Goal: Information Seeking & Learning: Learn about a topic

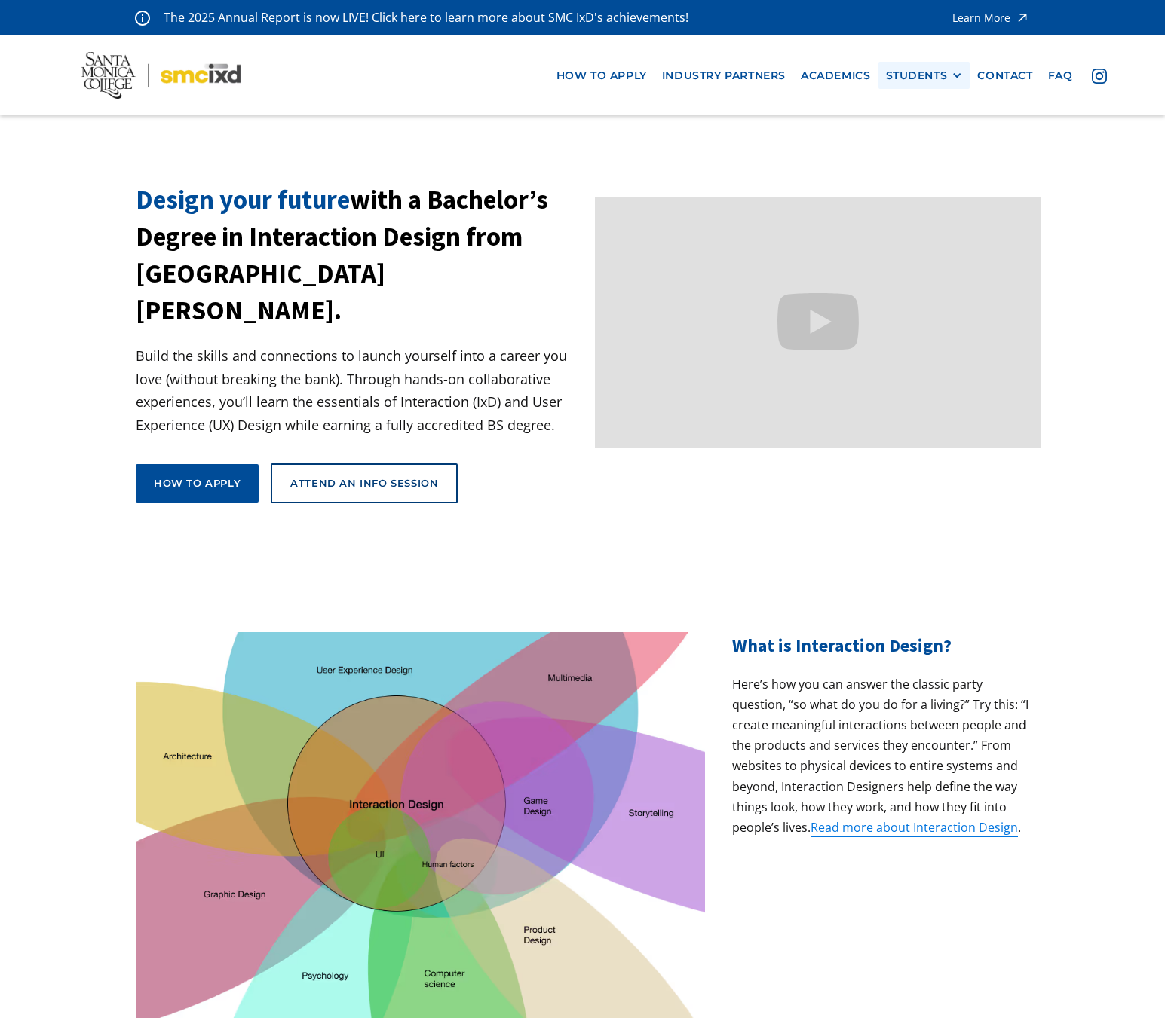
click at [905, 70] on div "STUDENTS" at bounding box center [916, 76] width 62 height 13
click at [914, 130] on link "Current Students" at bounding box center [953, 130] width 136 height 28
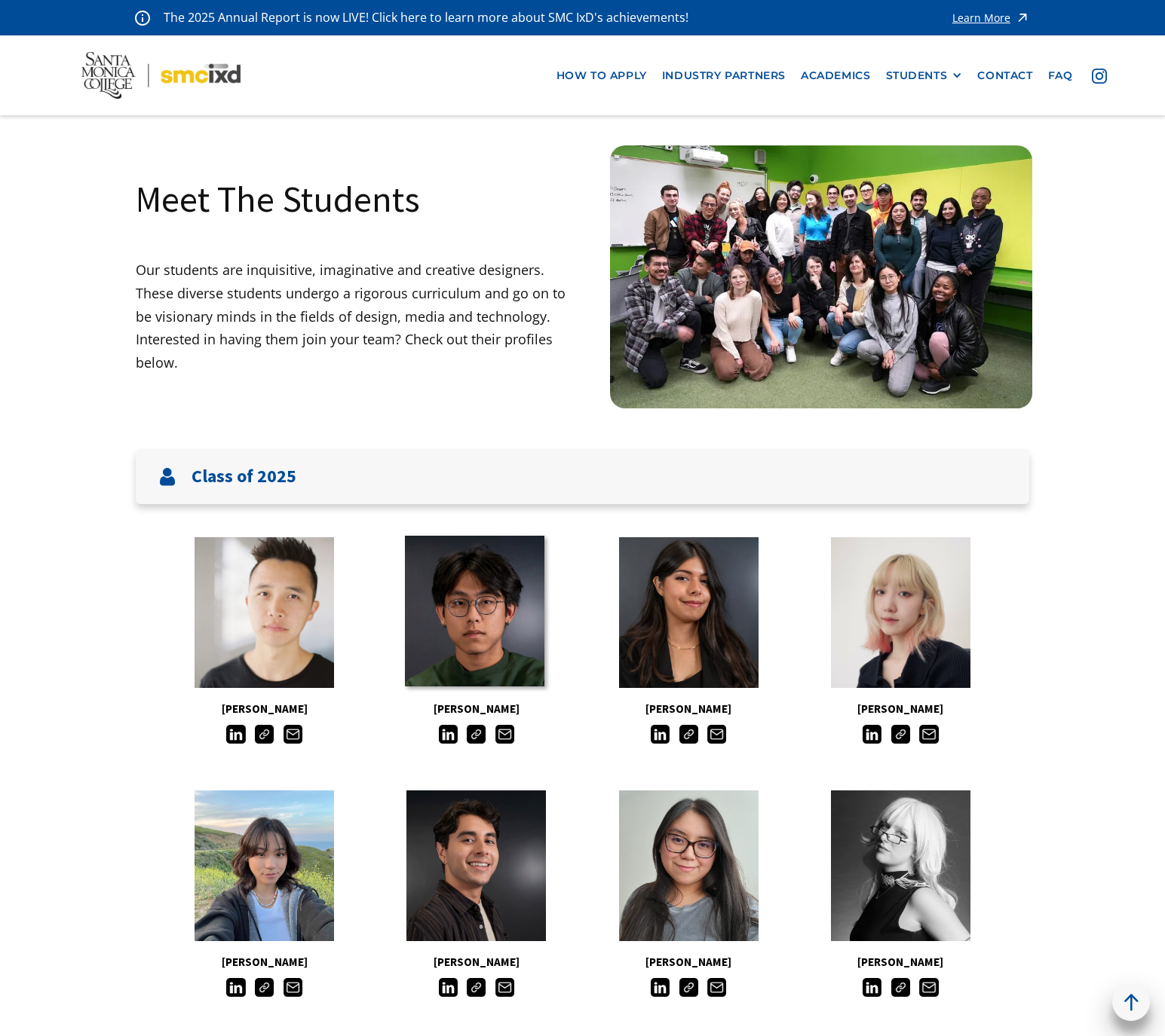
click at [447, 600] on link at bounding box center [474, 610] width 139 height 150
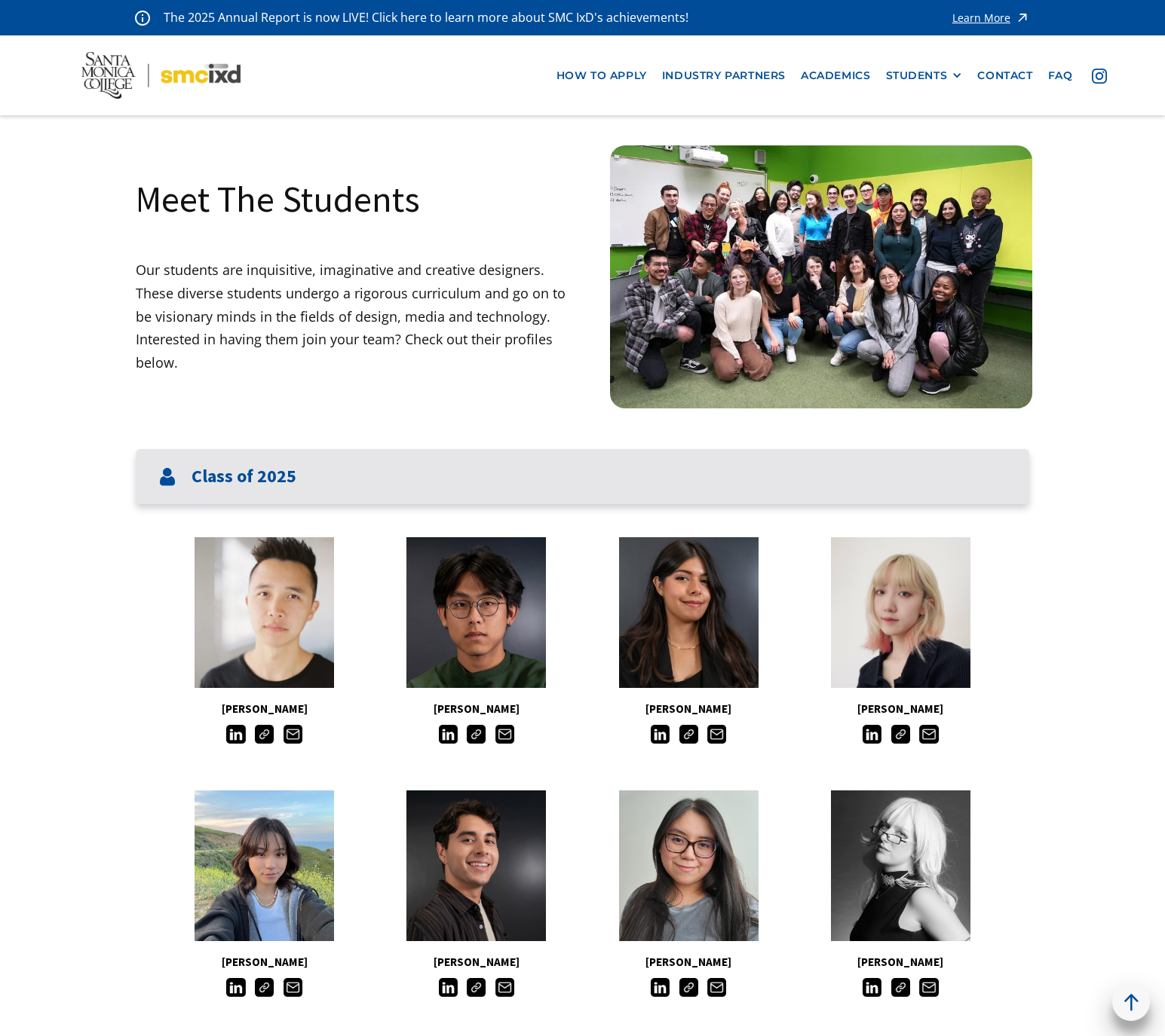
click at [216, 481] on h3 "Class of 2025" at bounding box center [244, 476] width 105 height 22
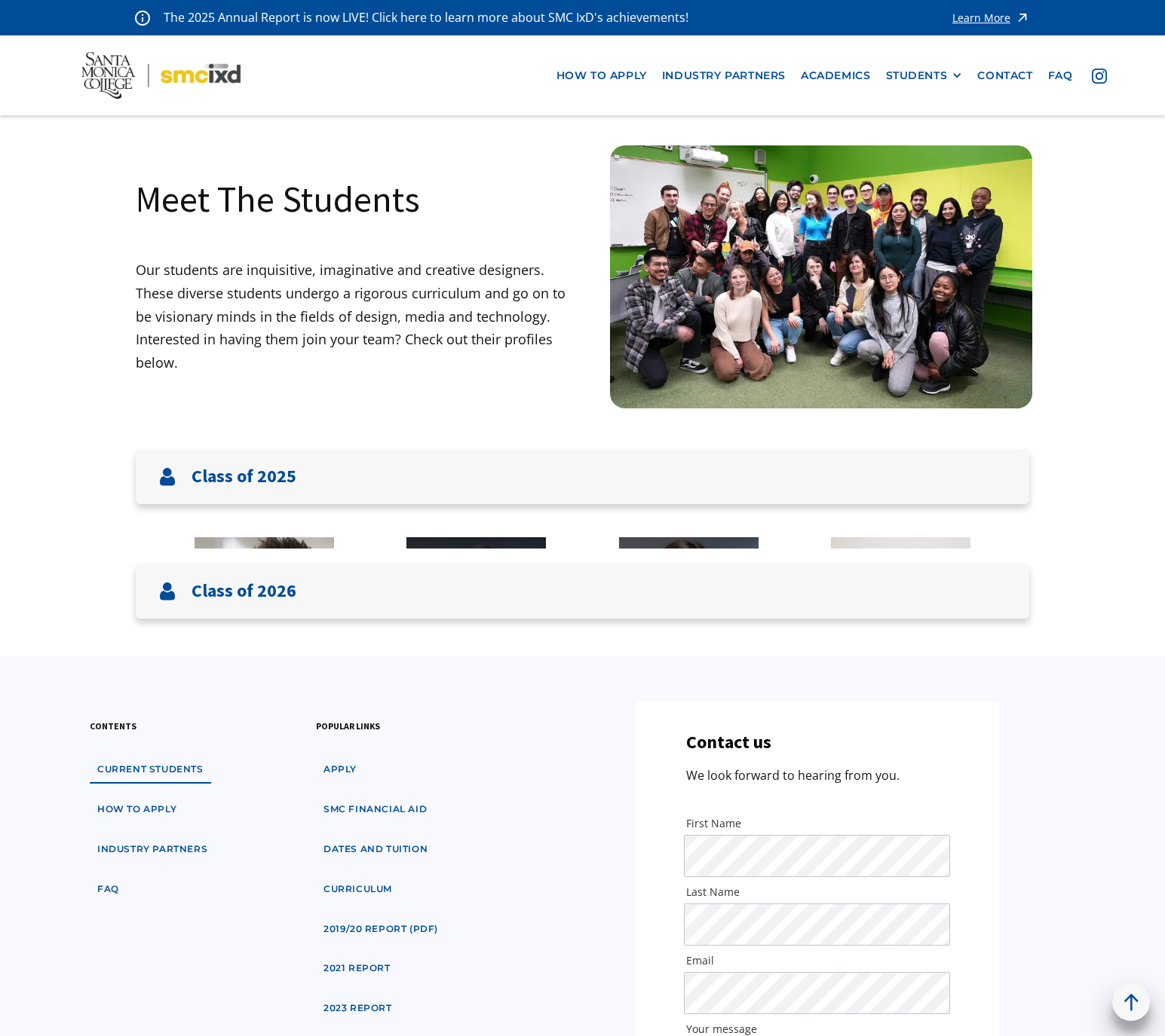
scroll to position [343, 0]
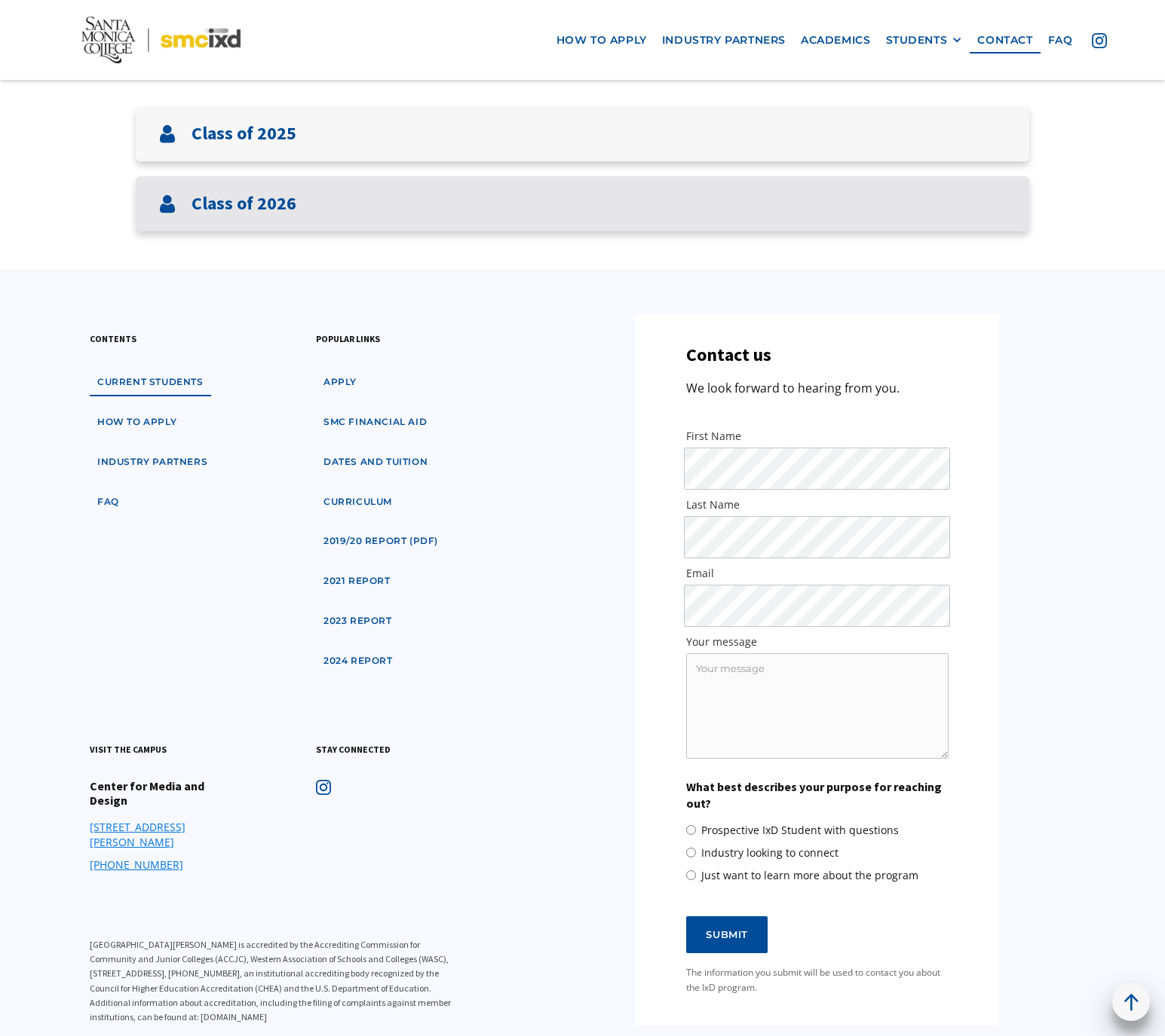
click at [230, 221] on div "Class of 2026" at bounding box center [582, 204] width 893 height 55
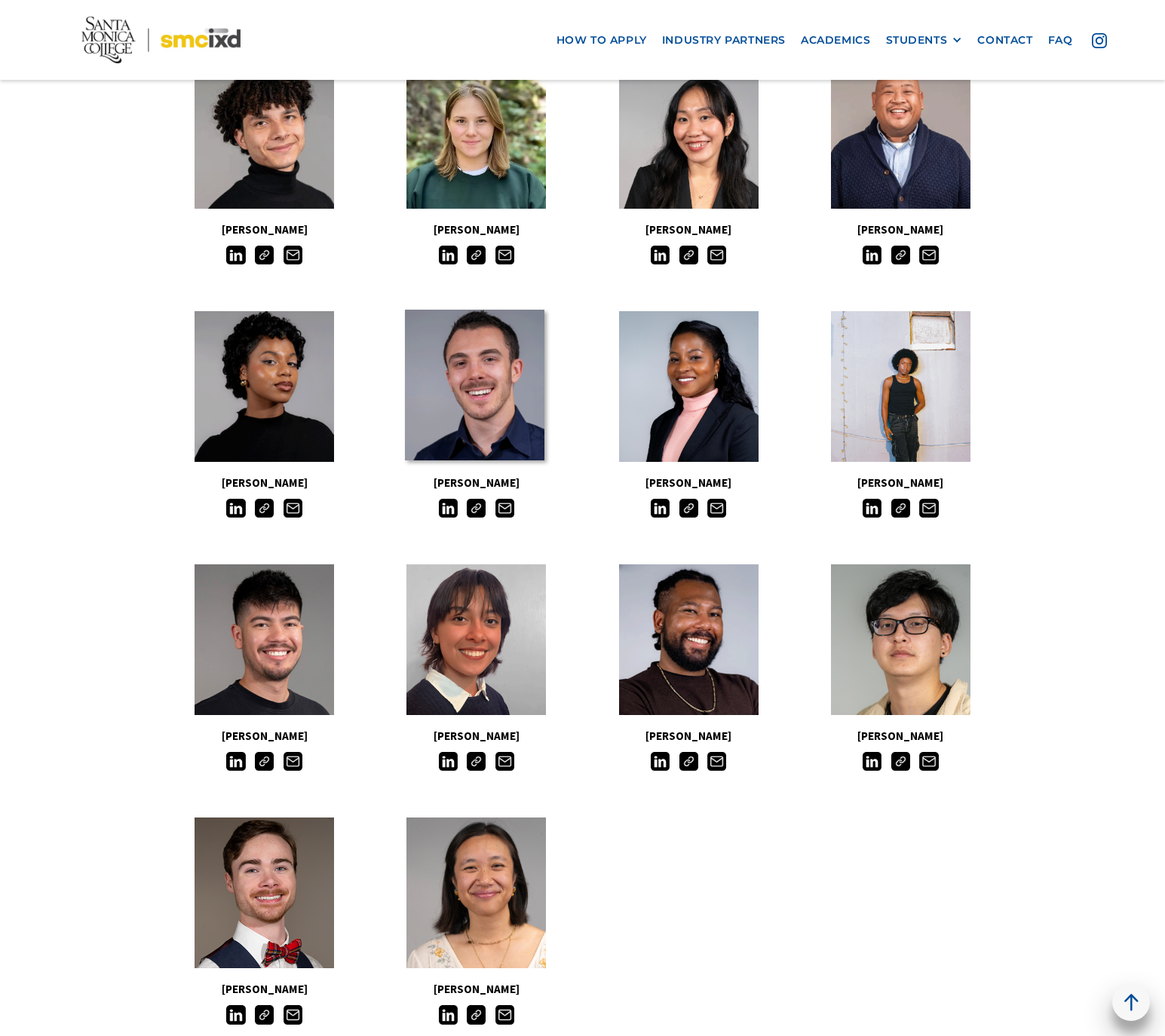
scroll to position [1035, 0]
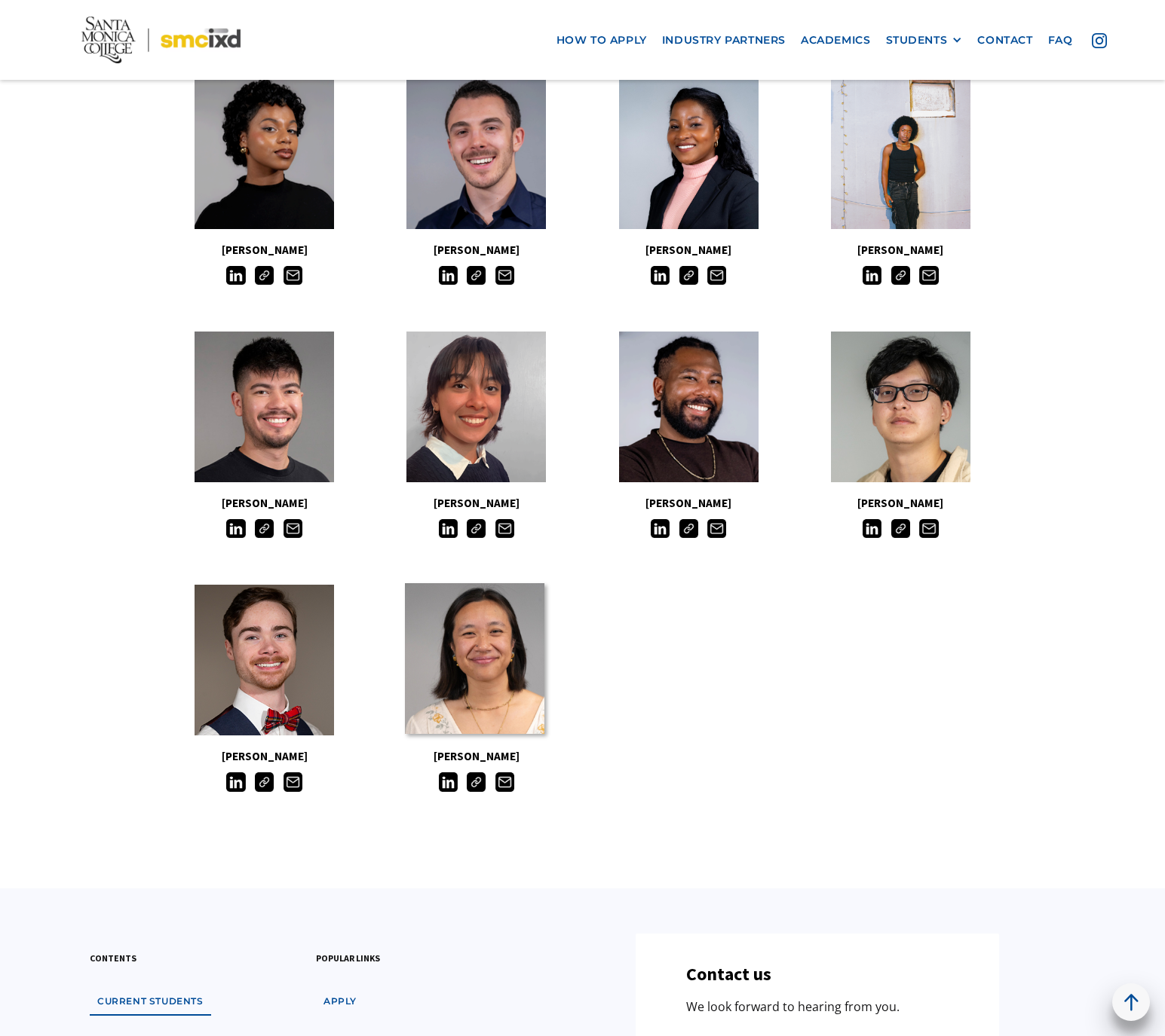
click at [481, 702] on link at bounding box center [474, 658] width 139 height 150
